Goal: Navigation & Orientation: Find specific page/section

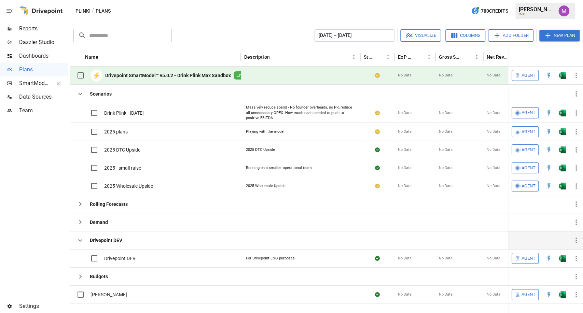
click at [83, 236] on icon "button" at bounding box center [80, 240] width 8 height 8
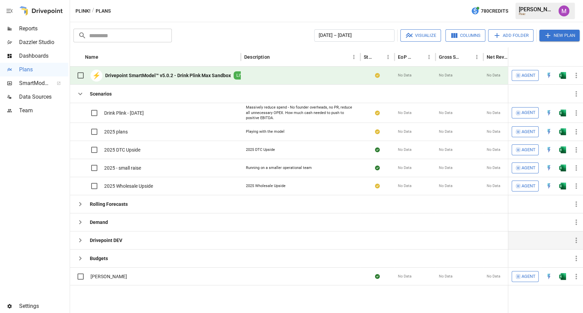
click at [83, 236] on icon "button" at bounding box center [80, 240] width 8 height 8
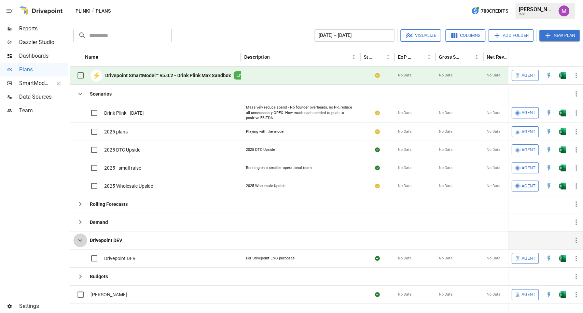
click at [83, 236] on icon "button" at bounding box center [80, 240] width 8 height 8
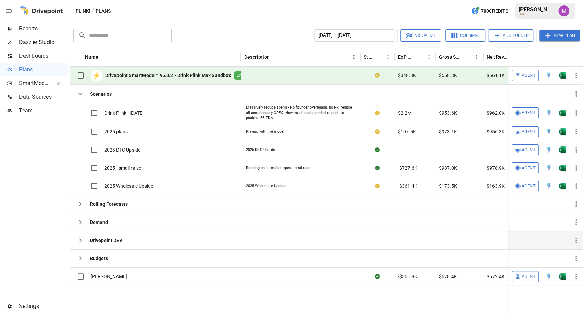
click at [83, 232] on div "Drivepoint DEV" at bounding box center [97, 240] width 49 height 18
click at [82, 240] on icon "button" at bounding box center [80, 240] width 8 height 8
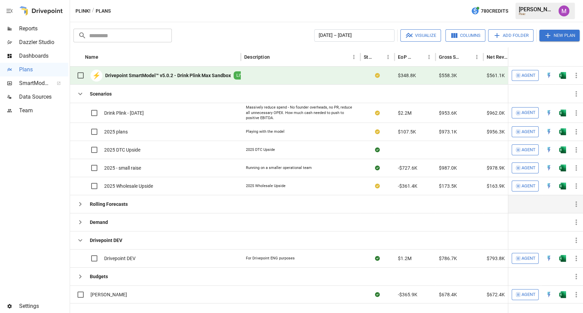
click at [88, 200] on div "Rolling Forecasts" at bounding box center [100, 204] width 54 height 14
click at [79, 203] on icon "button" at bounding box center [80, 204] width 8 height 8
click at [76, 226] on button "button" at bounding box center [80, 222] width 14 height 14
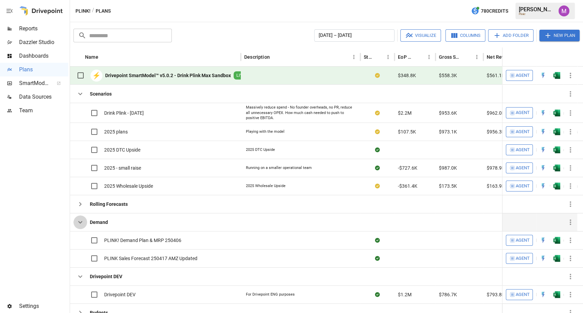
click at [76, 223] on icon "button" at bounding box center [80, 222] width 8 height 8
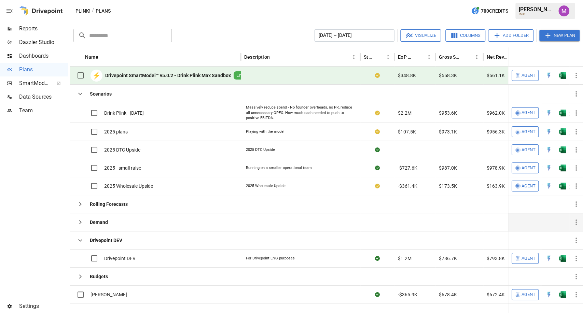
click at [67, 223] on div at bounding box center [34, 208] width 68 height 182
click at [77, 239] on icon "button" at bounding box center [80, 240] width 8 height 8
